Goal: Check status: Check status

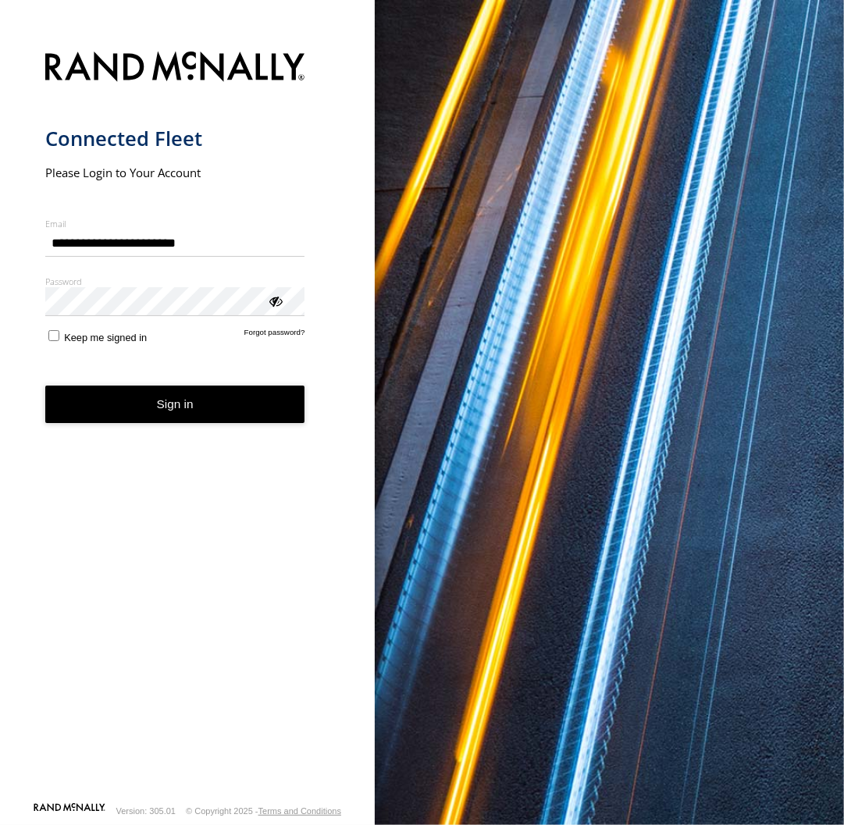
click at [210, 406] on button "Sign in" at bounding box center [175, 405] width 260 height 38
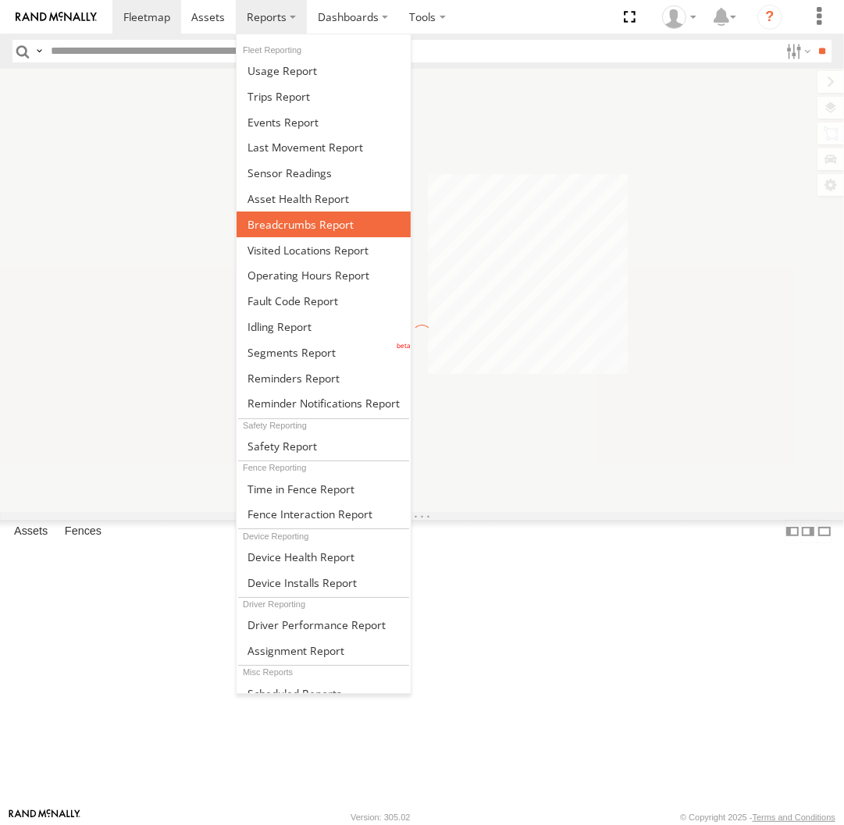
click at [300, 233] on link at bounding box center [324, 225] width 174 height 26
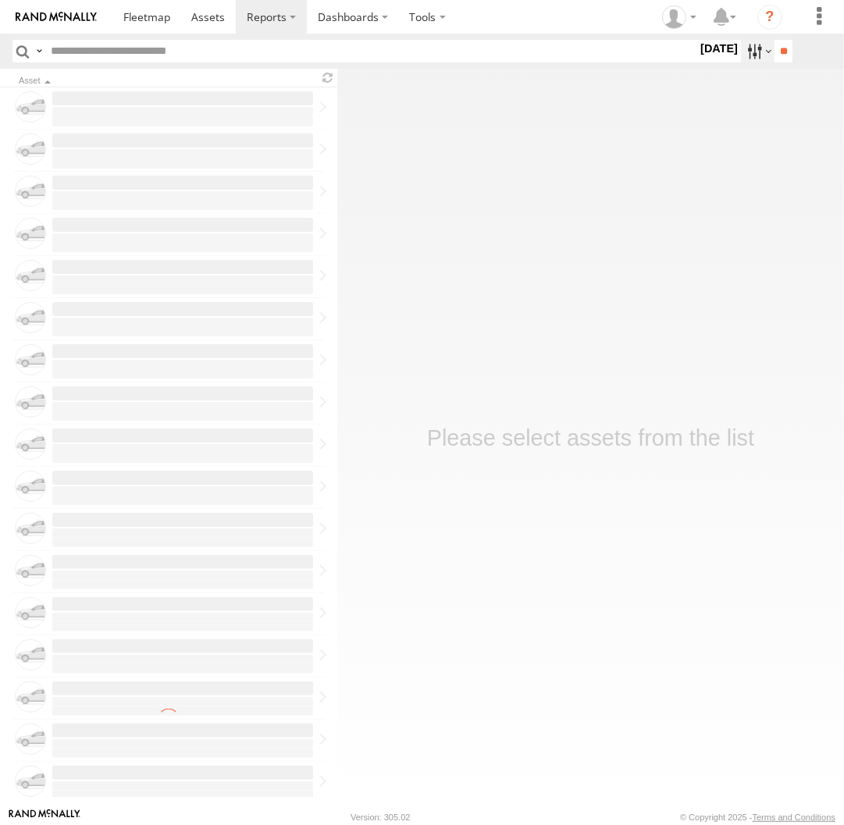
click at [743, 62] on label at bounding box center [758, 51] width 34 height 23
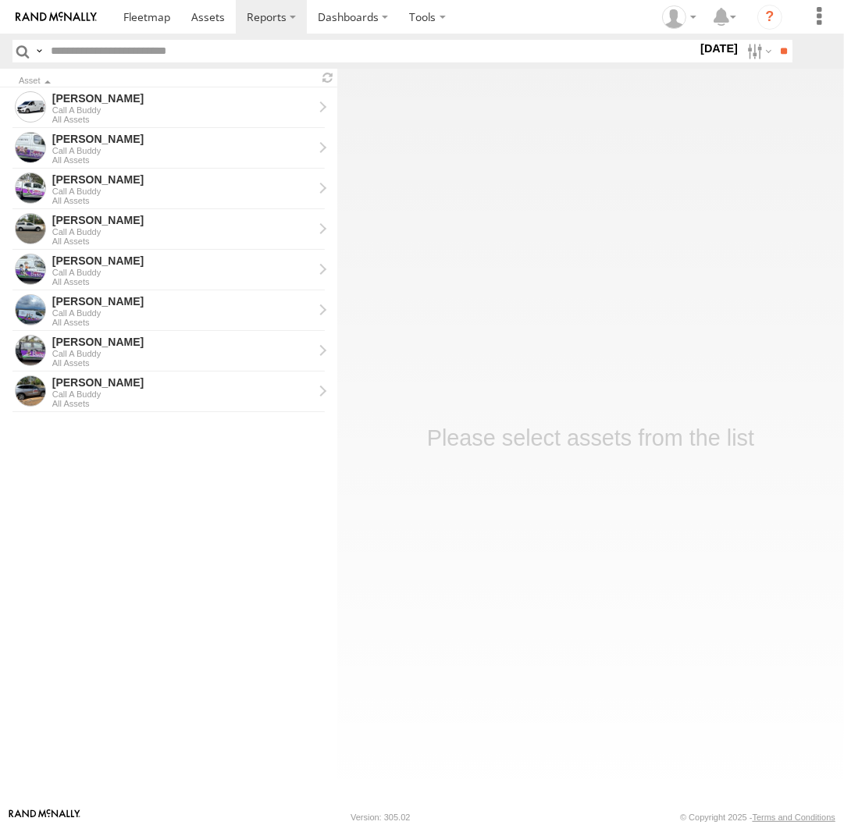
click at [0, 0] on label at bounding box center [0, 0] width 0 height 0
click at [781, 52] on input "**" at bounding box center [783, 51] width 18 height 23
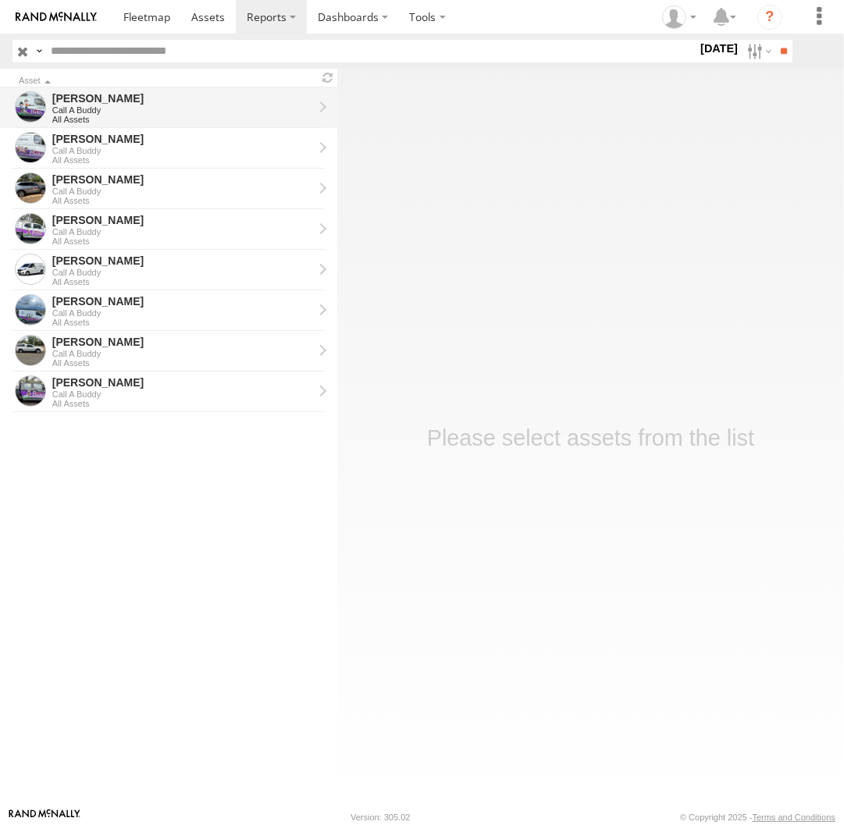
click at [140, 126] on link "[PERSON_NAME] Call A Buddy All Assets" at bounding box center [168, 107] width 337 height 41
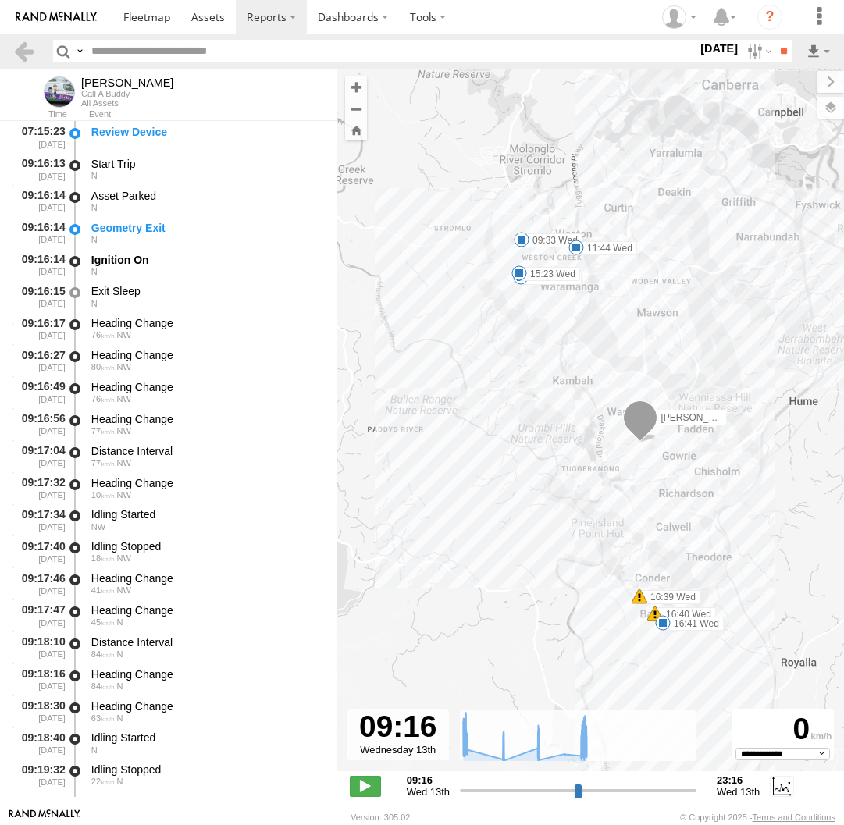
select select "**********"
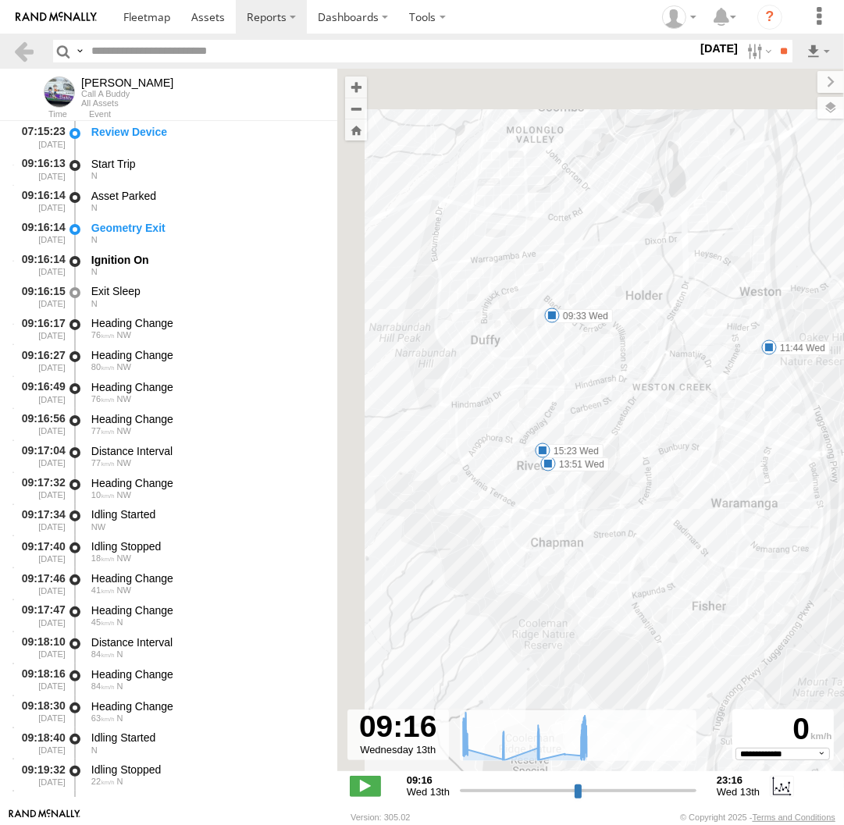
drag, startPoint x: 512, startPoint y: 170, endPoint x: 579, endPoint y: 415, distance: 254.2
click at [579, 415] on div "Tom 09:33 Wed 11:44 Wed 13:51 Wed 15:23 Wed 16:39 Wed 16:40 Wed 16:41 Wed" at bounding box center [590, 428] width 507 height 719
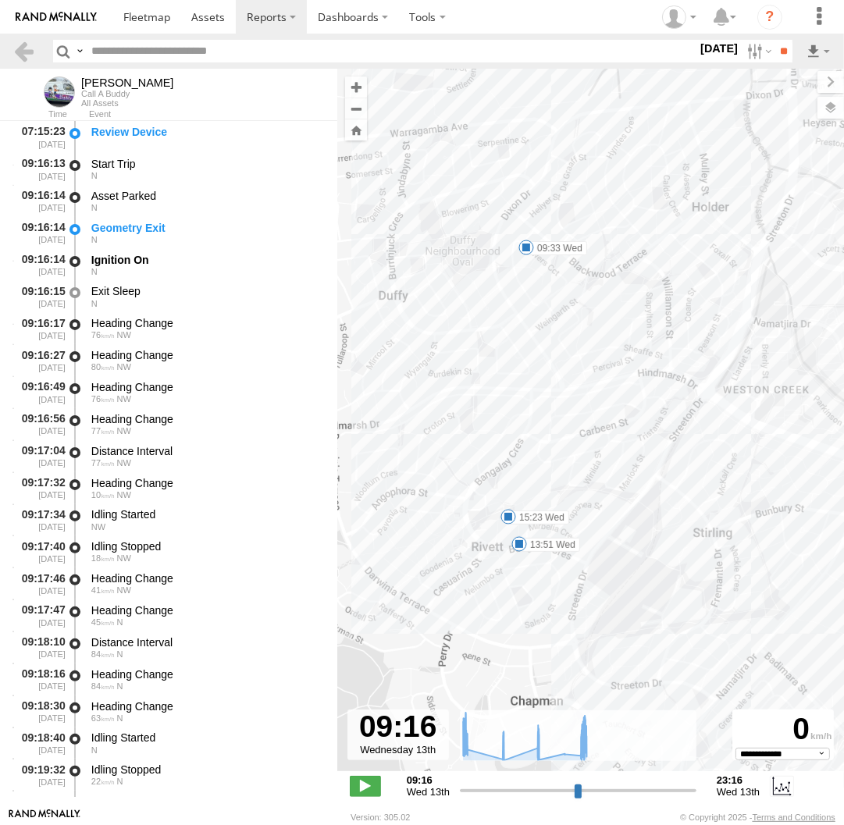
click at [523, 544] on span at bounding box center [519, 544] width 16 height 16
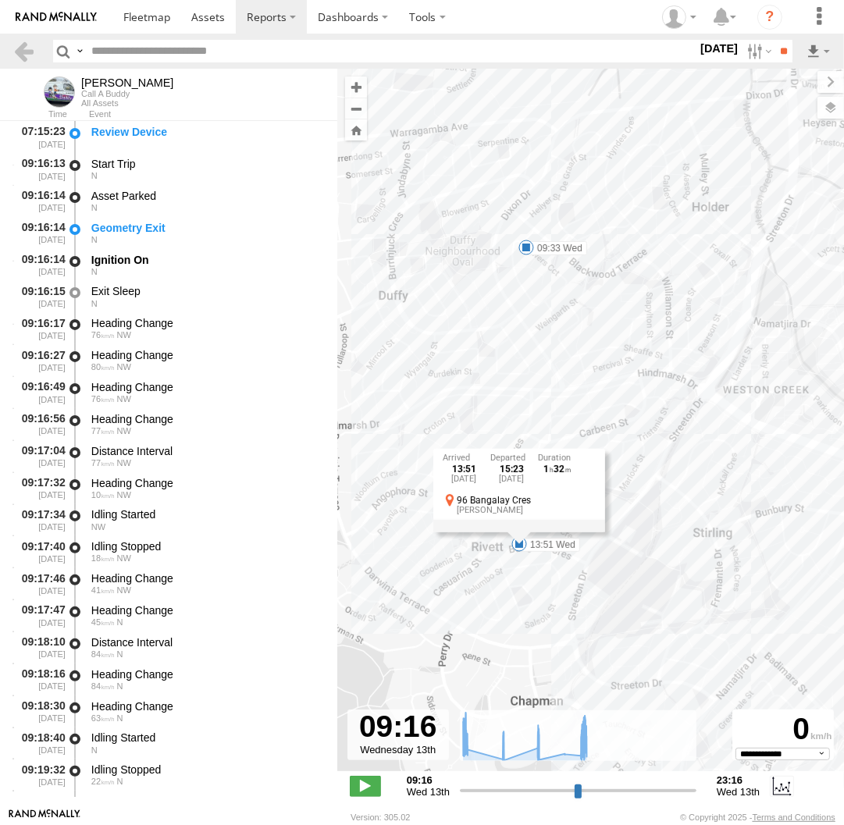
click at [523, 532] on div "13:51 Wed 13th Aug 15:23 Wed 13th Aug 1 32 96 Bangalay Cres Rivett" at bounding box center [519, 490] width 172 height 84
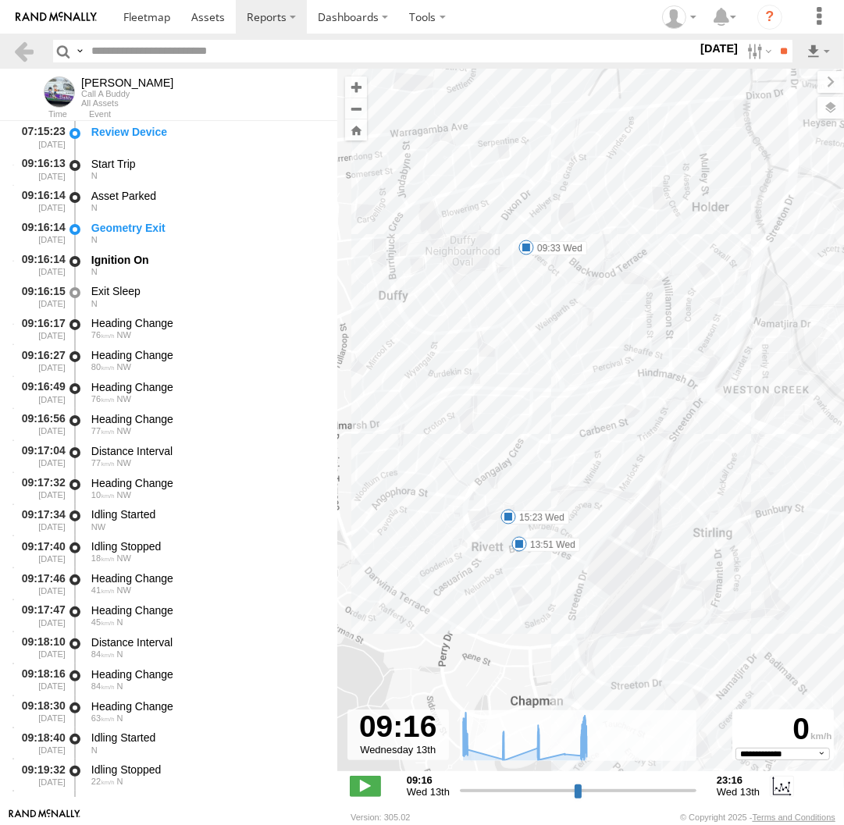
click at [510, 519] on span at bounding box center [508, 517] width 16 height 16
click at [510, 505] on div "15:23 Wed 13th Aug 5 Nealie Pl Rivett" at bounding box center [508, 464] width 172 height 84
click at [522, 548] on span at bounding box center [519, 544] width 16 height 16
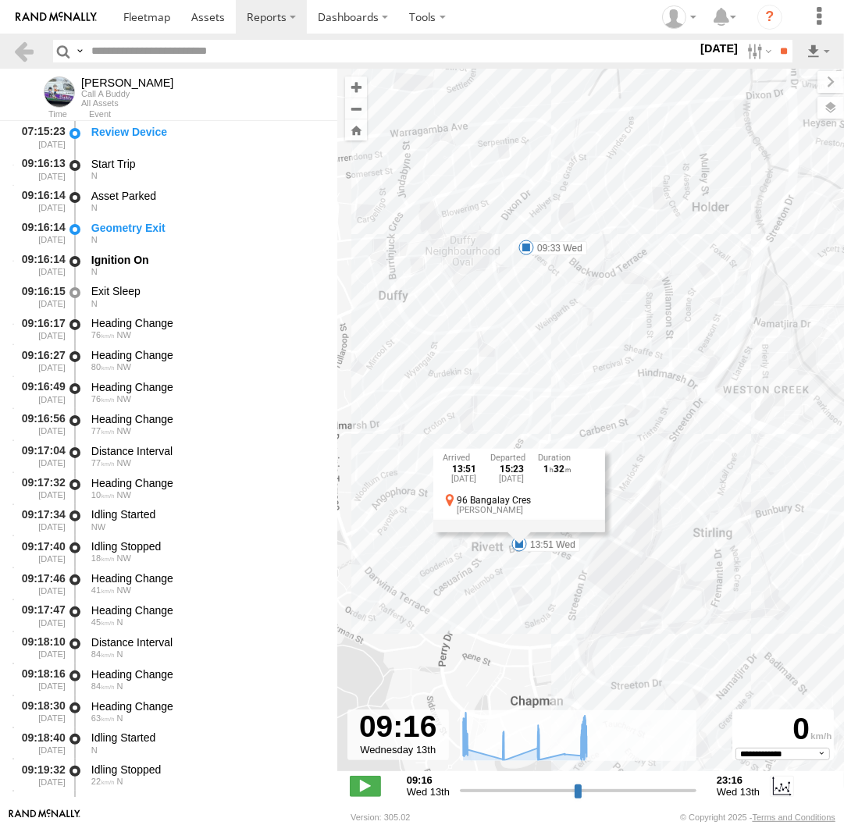
click at [522, 571] on div "Tom 09:33 Wed 11:44 Wed 13:51 Wed 15:23 Wed 16:39 Wed 16:40 Wed 16:41 Wed 13:51…" at bounding box center [590, 428] width 507 height 719
